Goal: Task Accomplishment & Management: Manage account settings

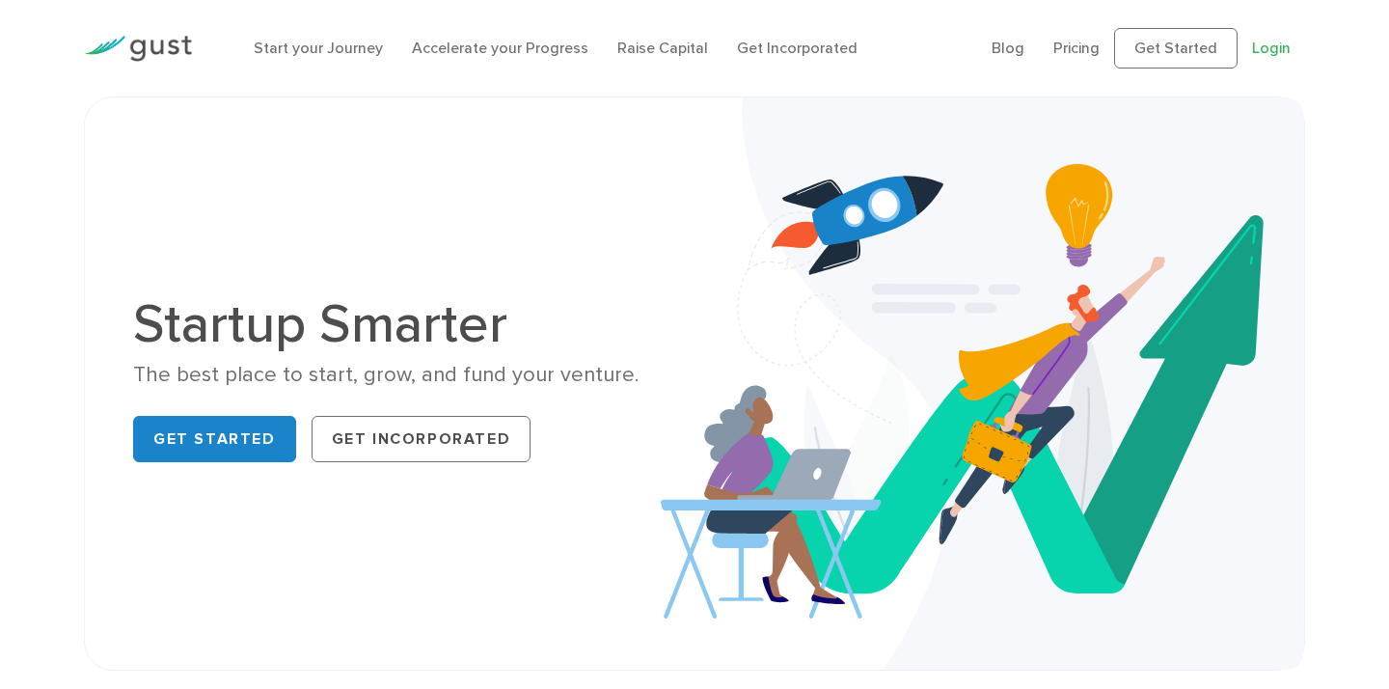
click at [1266, 48] on link "Login" at bounding box center [1271, 48] width 39 height 18
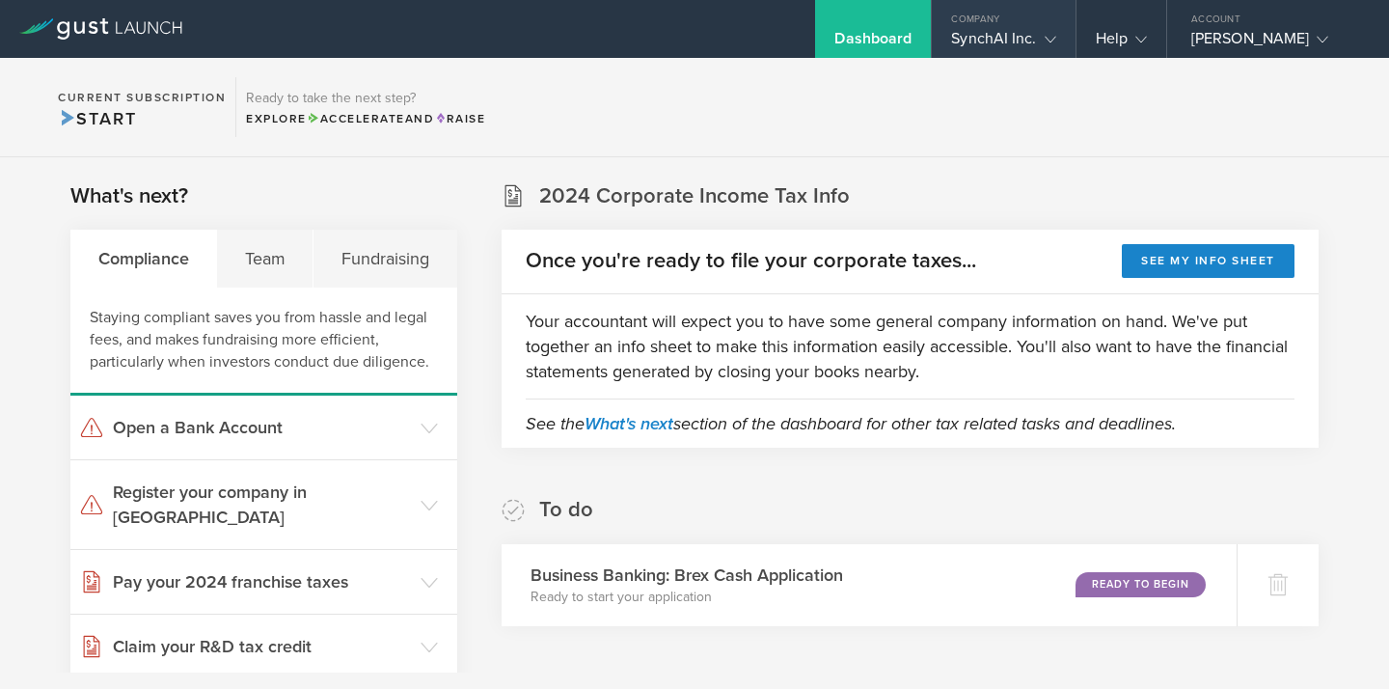
click at [1062, 36] on div "SynchAI Inc." at bounding box center [1003, 43] width 143 height 29
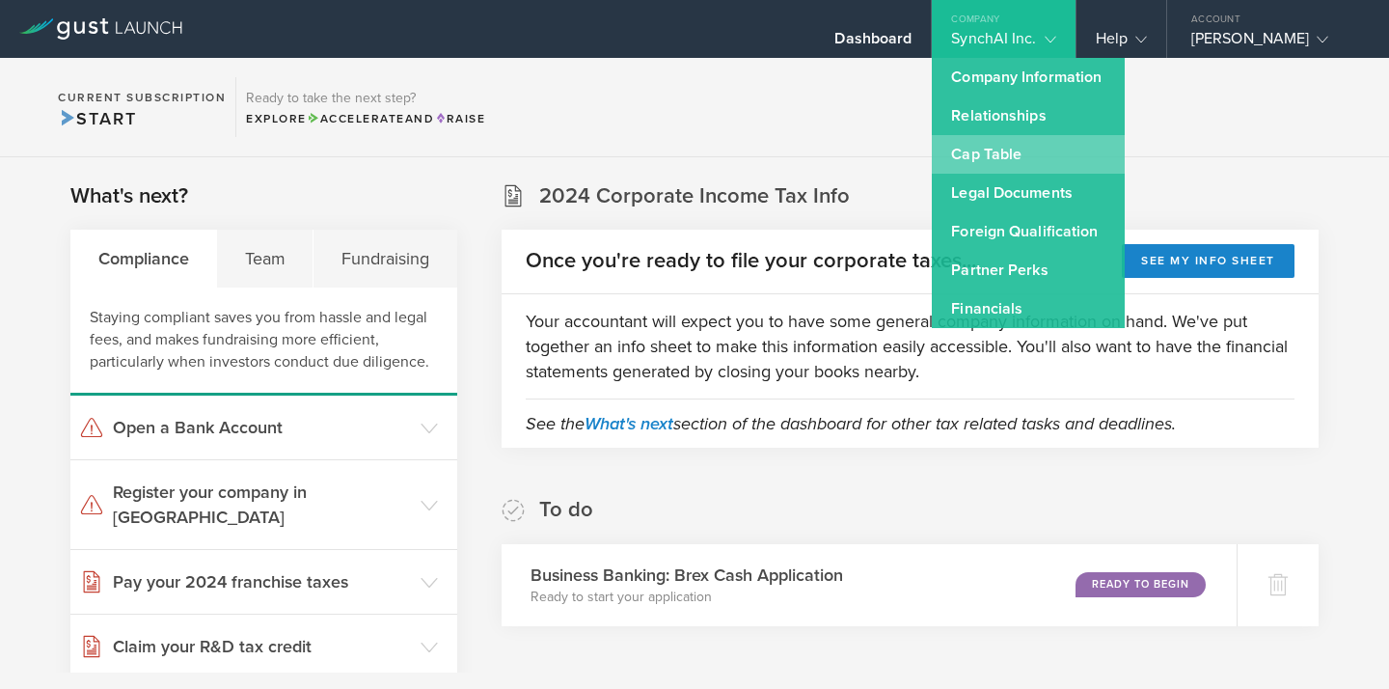
click at [997, 156] on link "Cap Table" at bounding box center [1028, 154] width 193 height 39
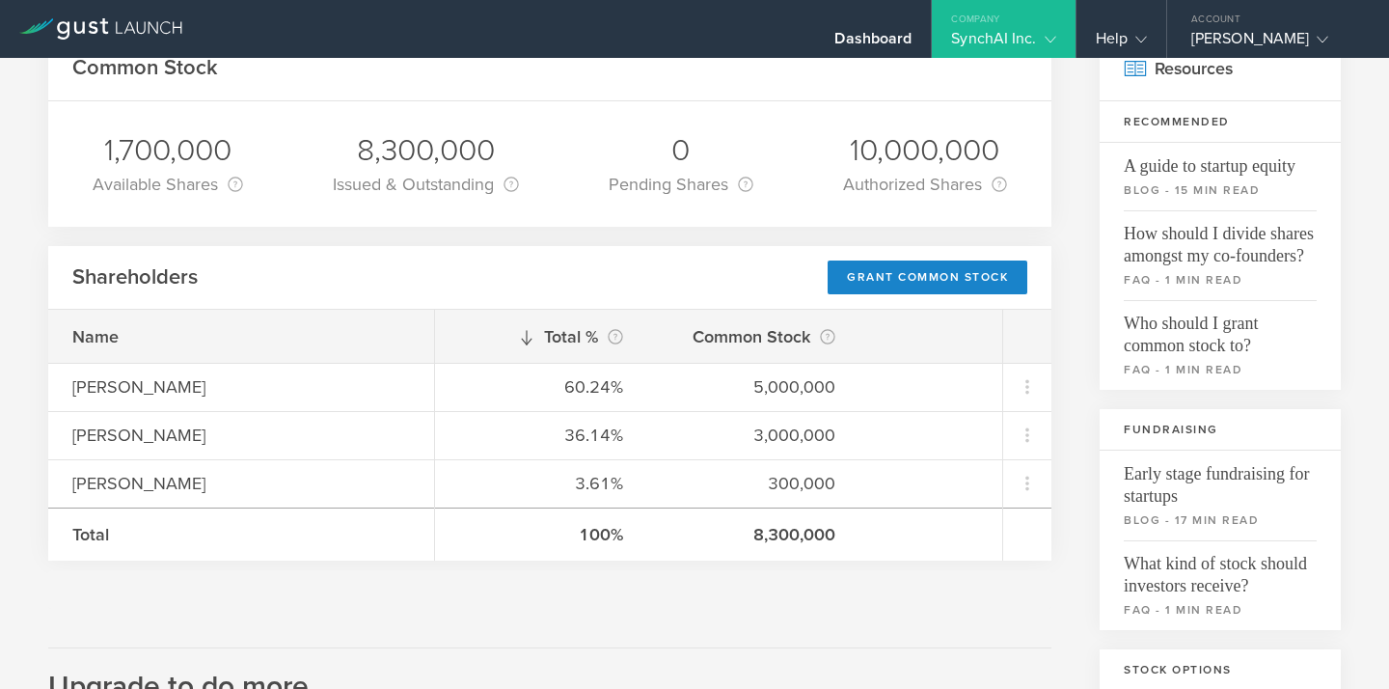
scroll to position [116, 0]
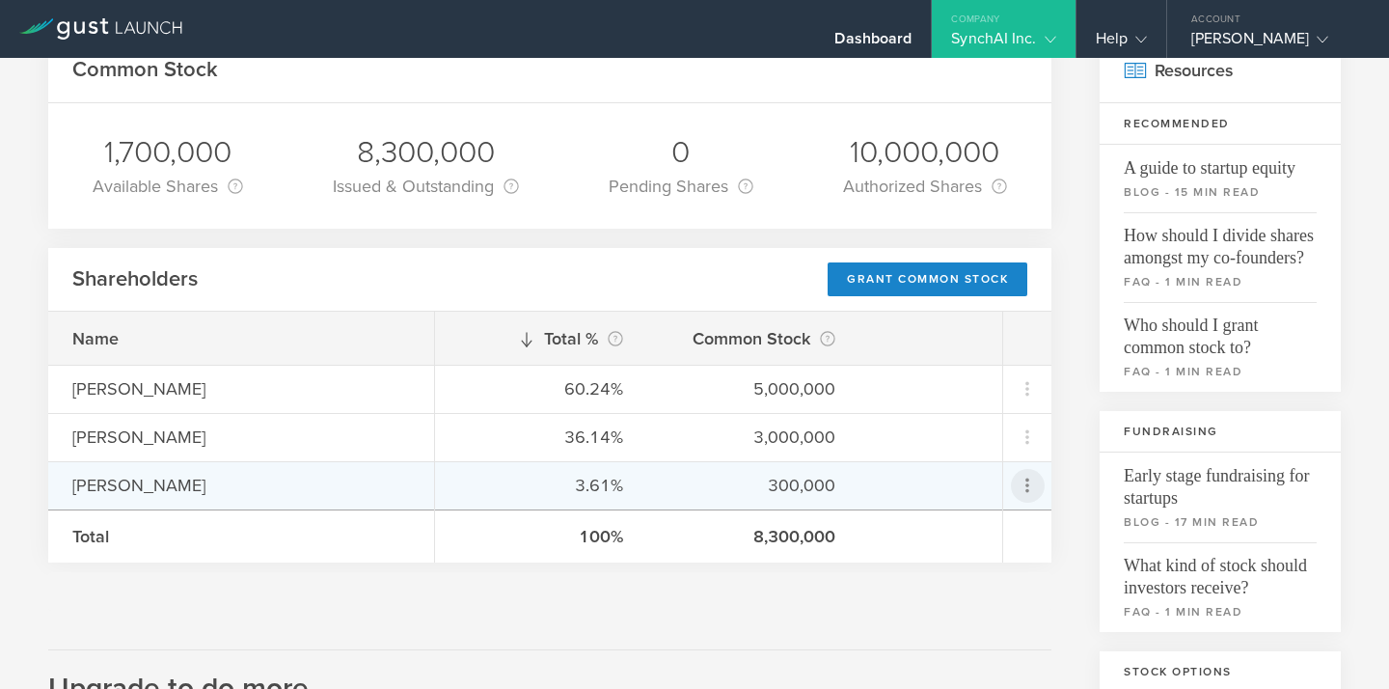
click at [1033, 488] on icon at bounding box center [1026, 484] width 23 height 23
click at [1082, 496] on md-backdrop at bounding box center [694, 344] width 1389 height 689
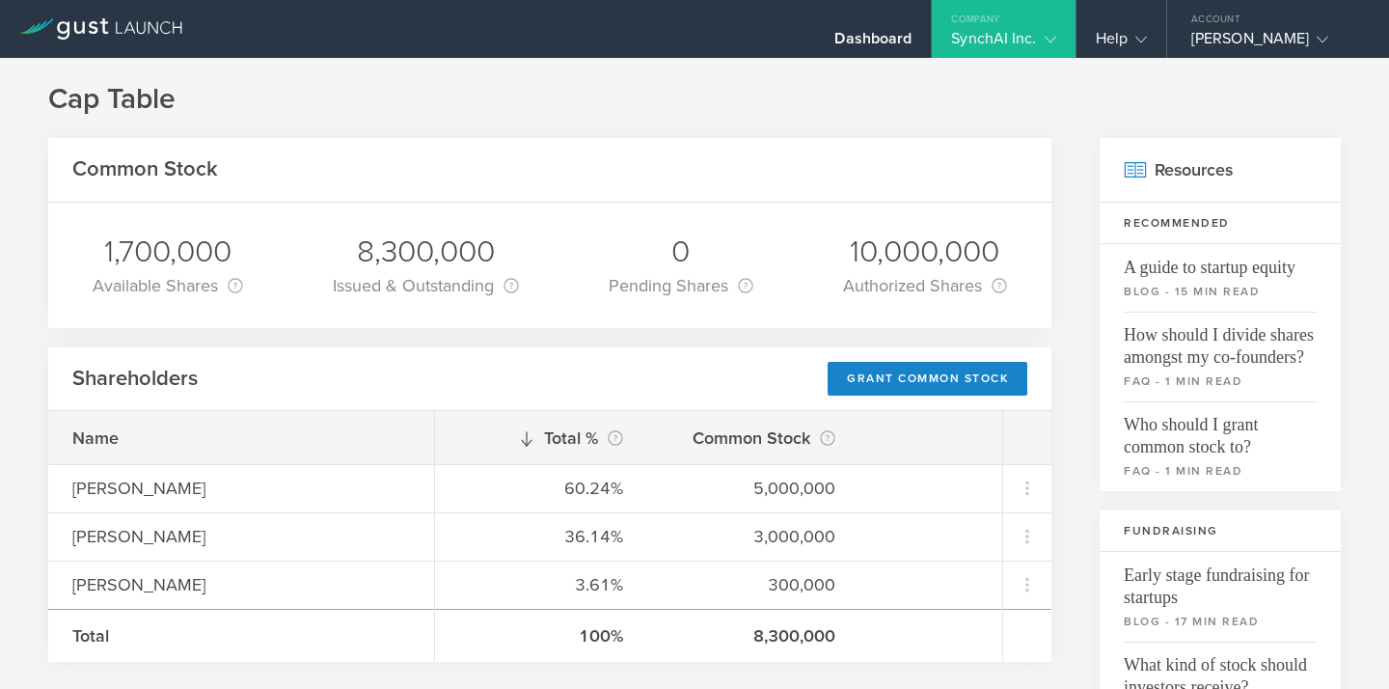
scroll to position [22, 0]
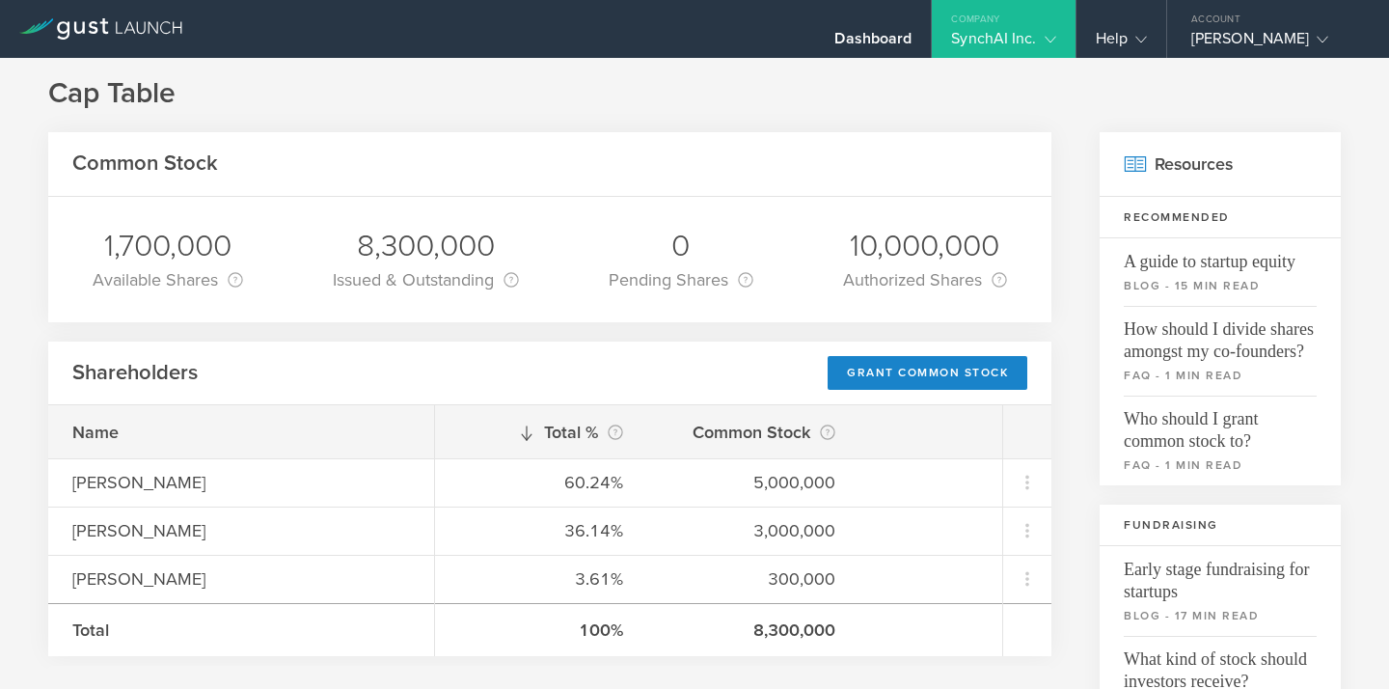
click at [1037, 41] on gust-icon at bounding box center [1046, 38] width 19 height 19
